Goal: Task Accomplishment & Management: Manage account settings

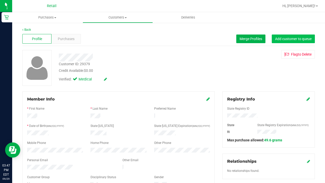
click at [294, 38] on span "Add customer to queue" at bounding box center [293, 39] width 36 height 4
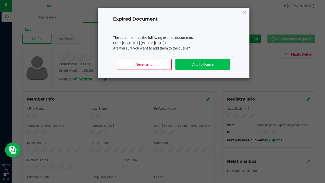
click at [205, 69] on button "Add to Queue" at bounding box center [202, 64] width 54 height 11
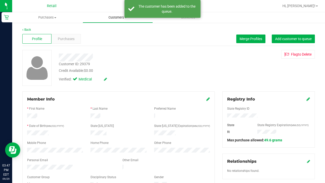
click at [113, 15] on span "Customers" at bounding box center [118, 17] width 70 height 5
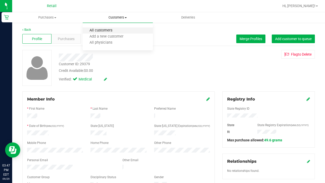
click at [111, 31] on span "All customers" at bounding box center [101, 30] width 36 height 4
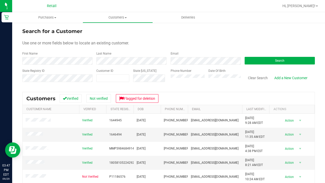
click at [72, 65] on form "Search for a Customer Use one or more fields below to locate an existing custom…" at bounding box center [168, 56] width 292 height 59
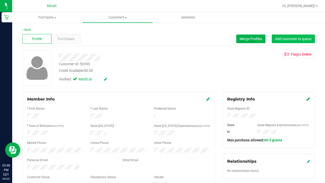
click at [298, 36] on button "Add customer to queue" at bounding box center [292, 38] width 43 height 9
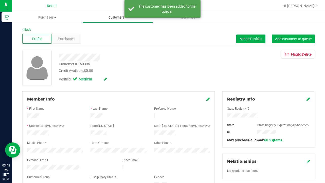
click at [120, 20] on uib-tab-heading "Customers All customers Add a new customer All physicians" at bounding box center [118, 17] width 70 height 10
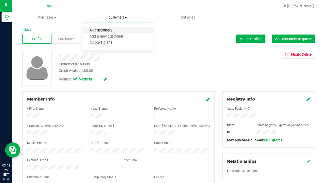
click at [116, 32] on span "All customers" at bounding box center [101, 30] width 36 height 4
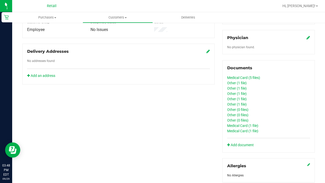
scroll to position [150, 0]
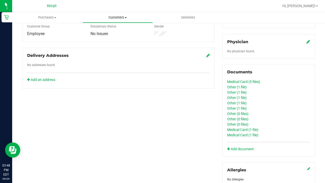
click at [112, 13] on uib-tab-heading "Customers All customers Add a new customer All physicians" at bounding box center [118, 17] width 70 height 10
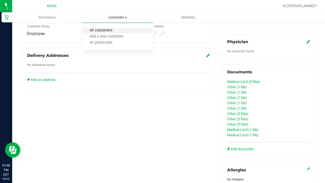
click at [112, 30] on span "All customers" at bounding box center [101, 30] width 36 height 4
